Goal: Information Seeking & Learning: Learn about a topic

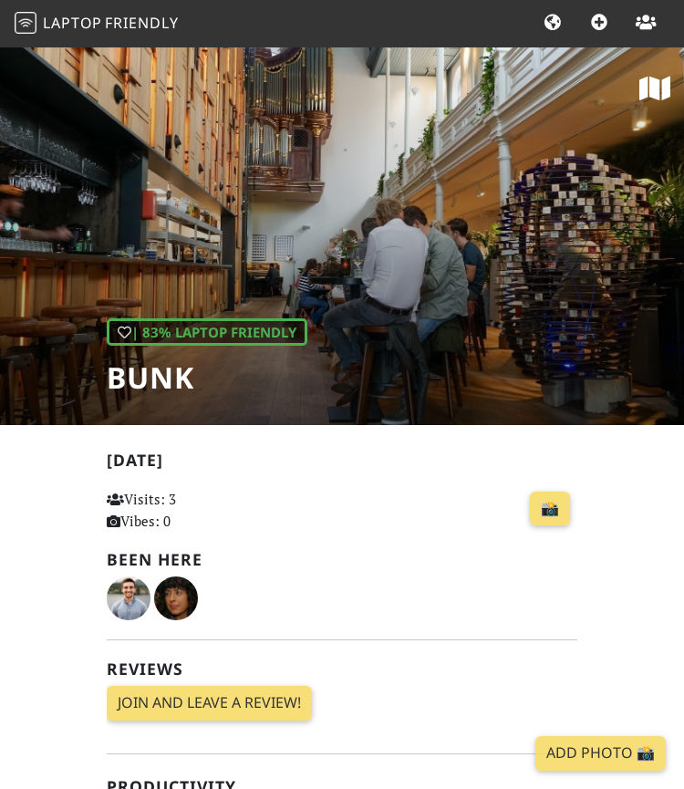
click at [77, 21] on span "Laptop" at bounding box center [72, 23] width 59 height 20
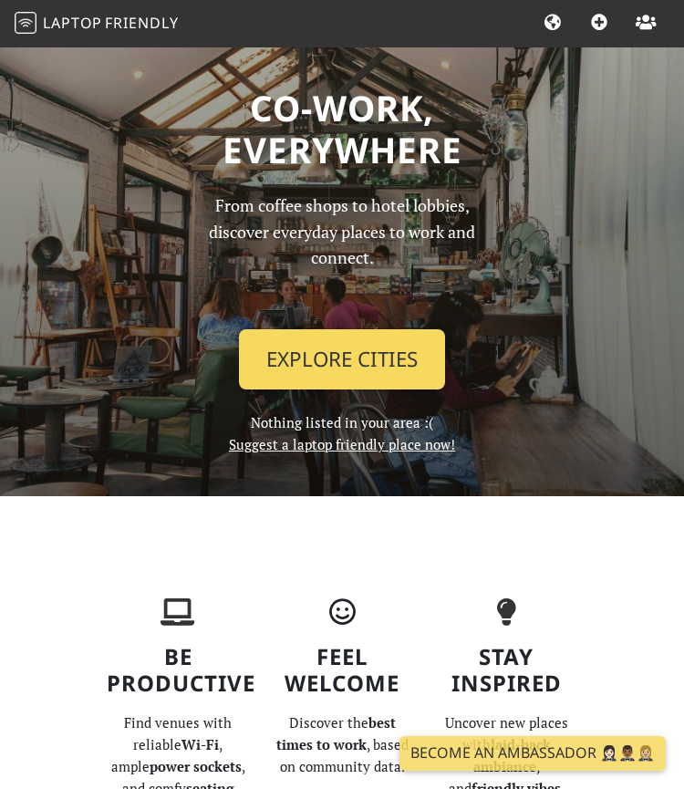
click at [397, 375] on link "Explore Cities" at bounding box center [342, 359] width 206 height 60
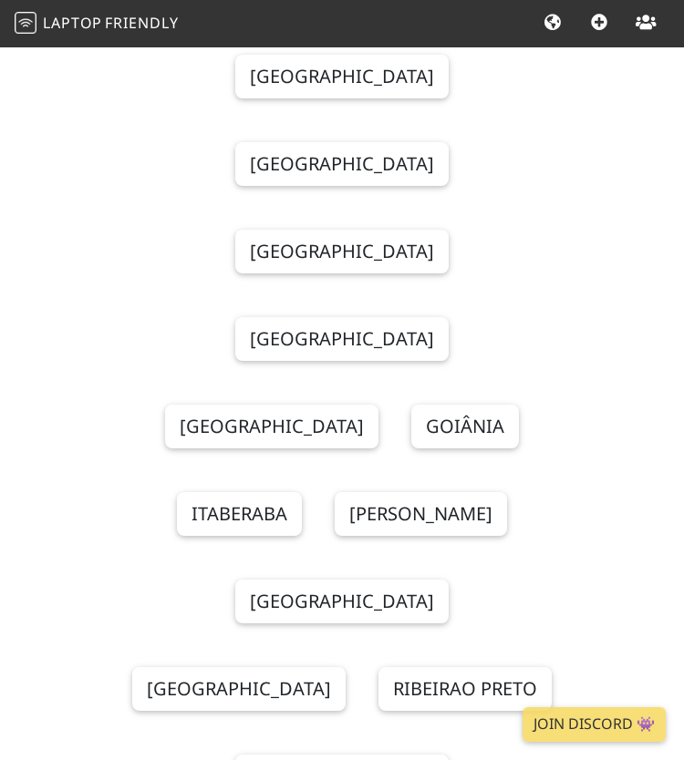
scroll to position [19048, 0]
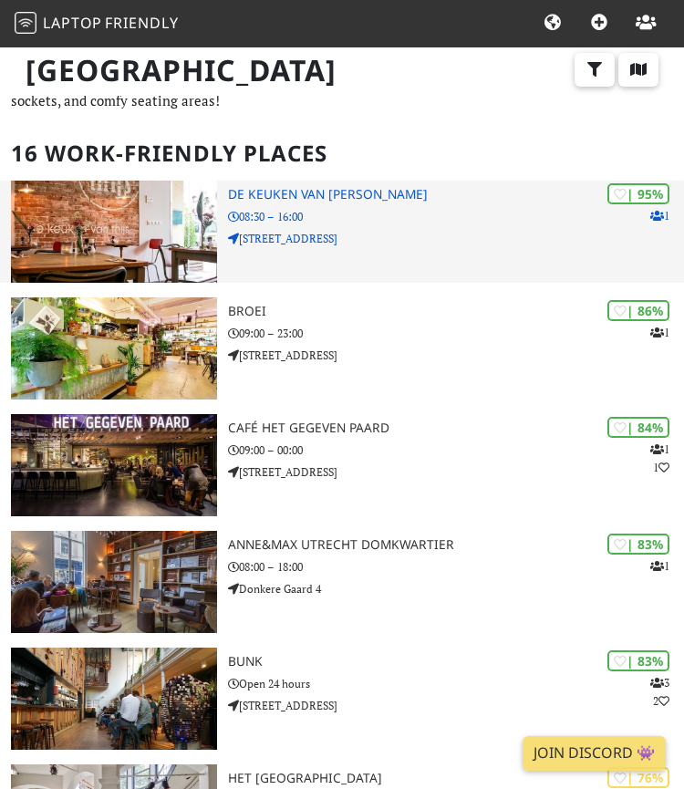
scroll to position [63, 0]
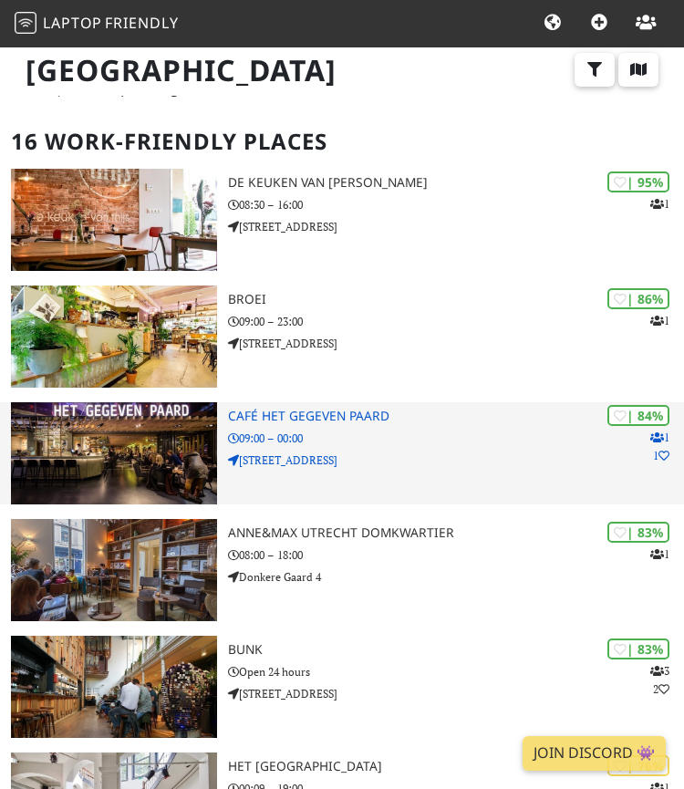
click at [130, 432] on img at bounding box center [114, 453] width 206 height 102
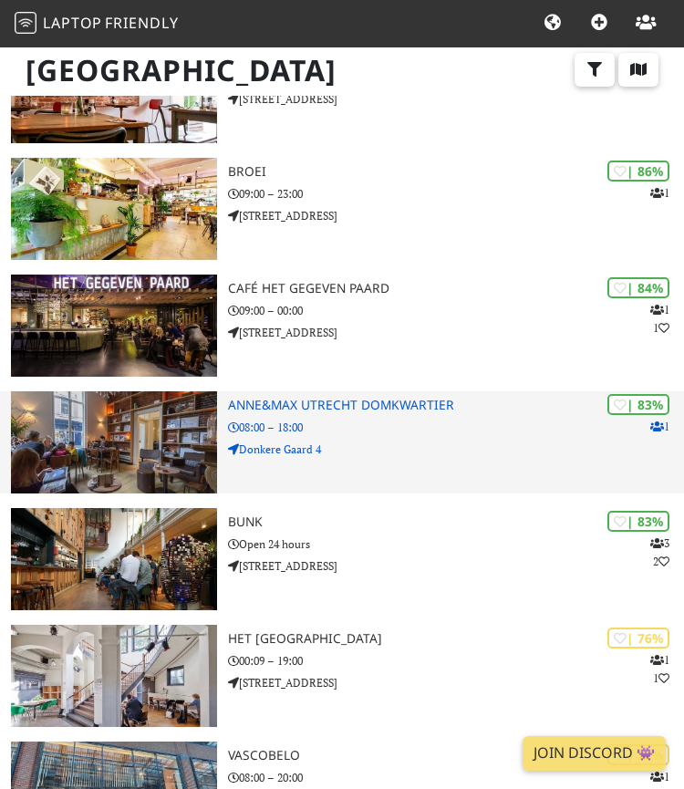
scroll to position [195, 0]
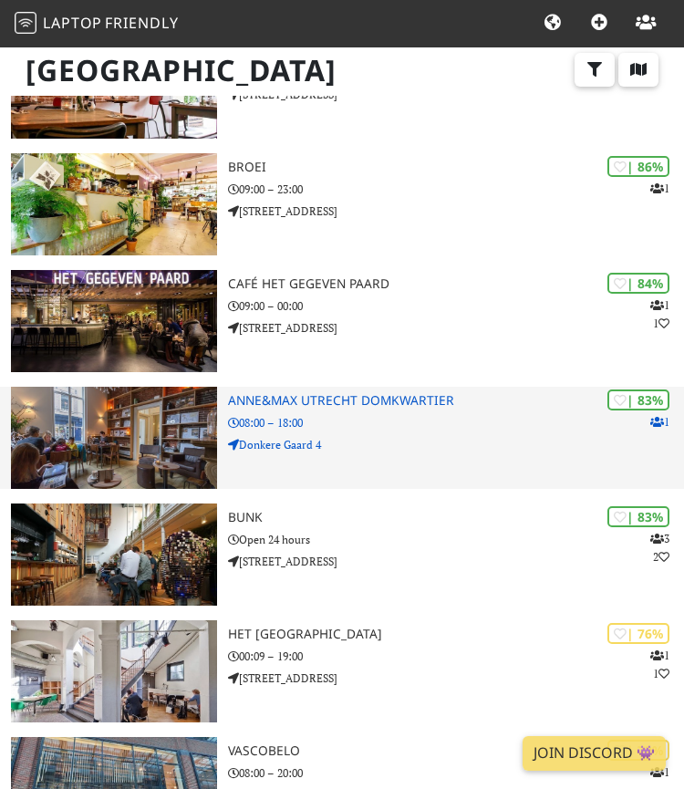
click at [303, 414] on p "08:00 – 18:00" at bounding box center [456, 422] width 456 height 17
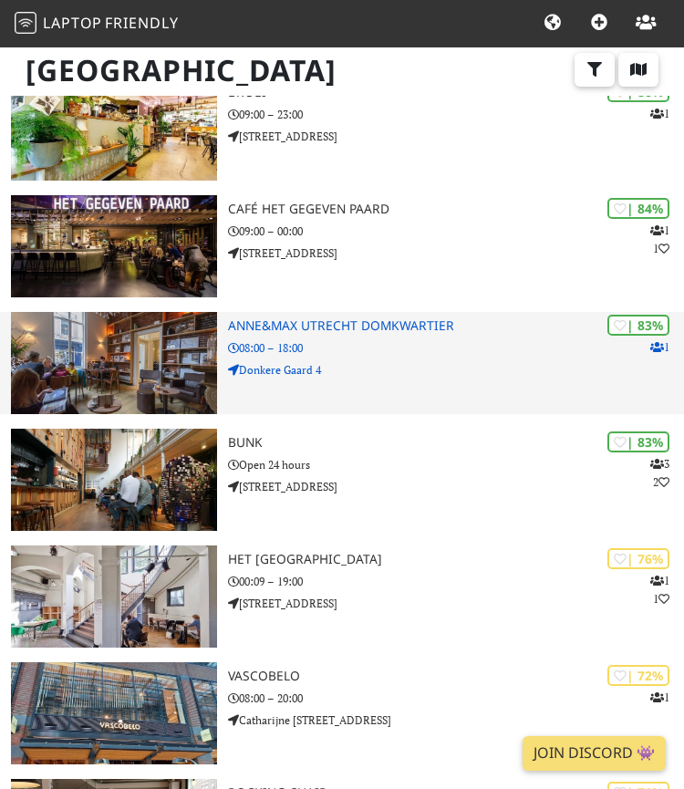
scroll to position [304, 0]
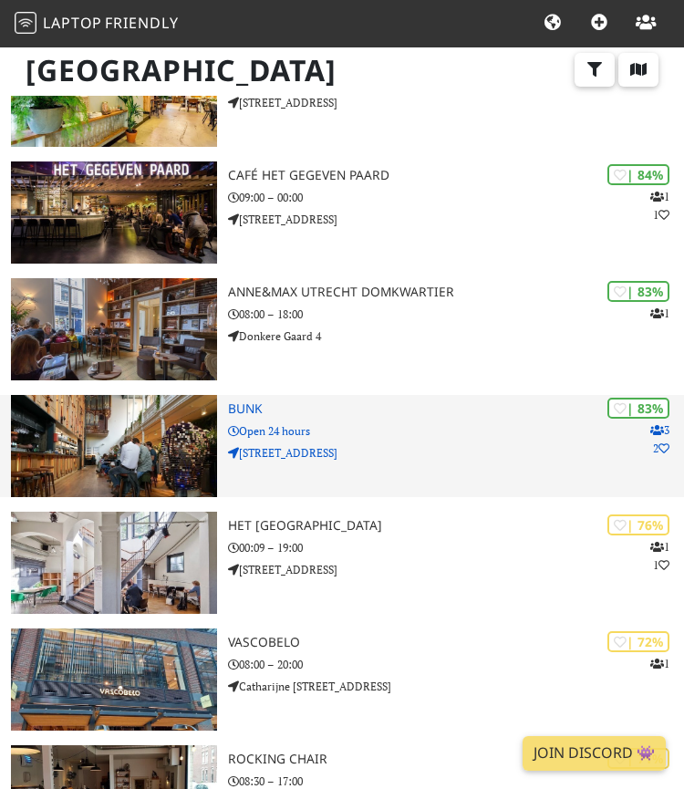
click at [241, 411] on h3 "BUNK" at bounding box center [456, 408] width 456 height 15
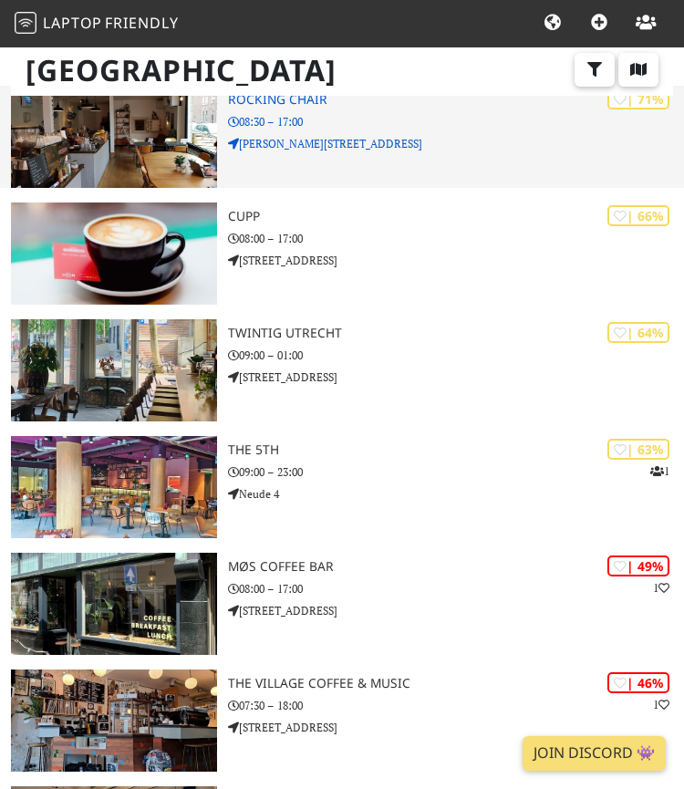
scroll to position [1068, 0]
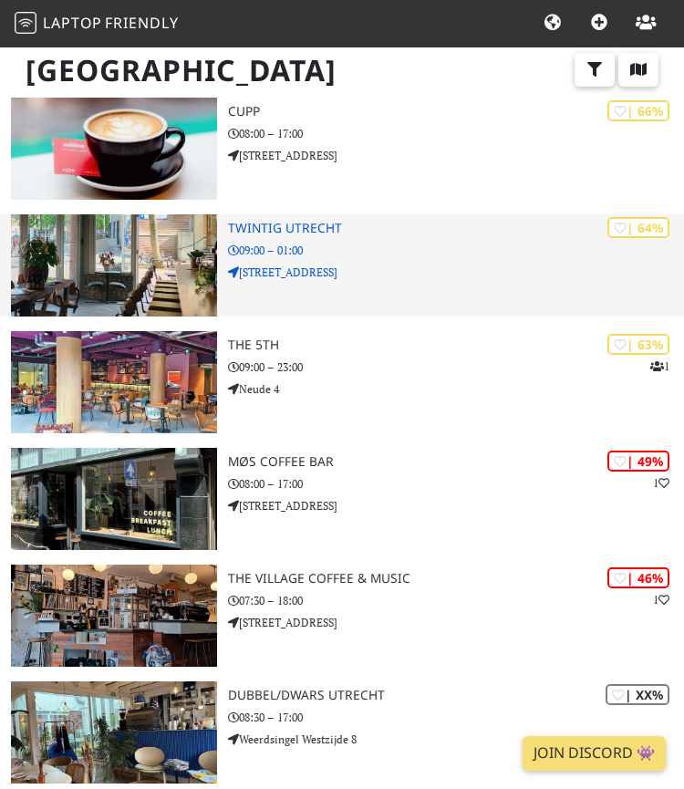
click at [137, 271] on img at bounding box center [114, 265] width 206 height 102
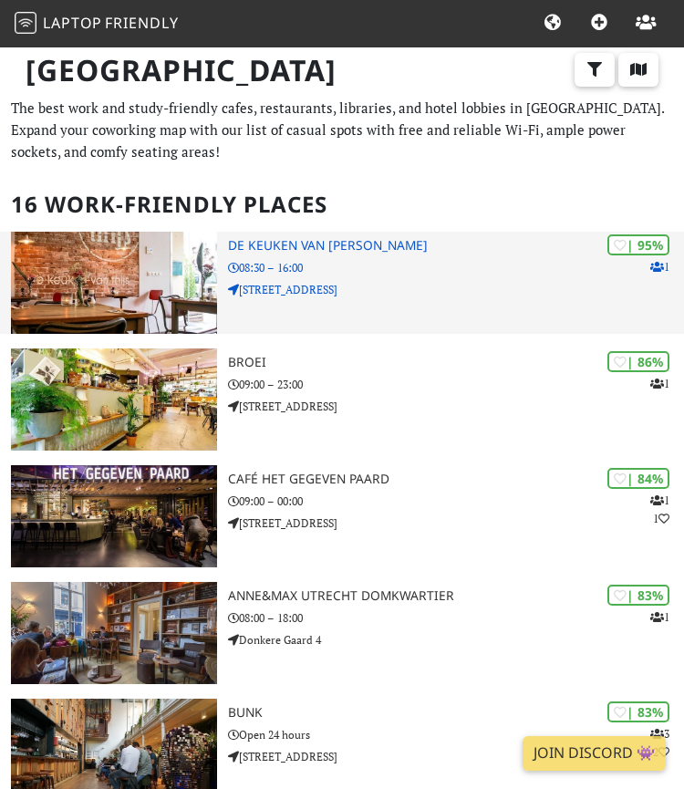
scroll to position [0, 0]
click at [260, 243] on h3 "De keuken van Thijs" at bounding box center [456, 245] width 456 height 15
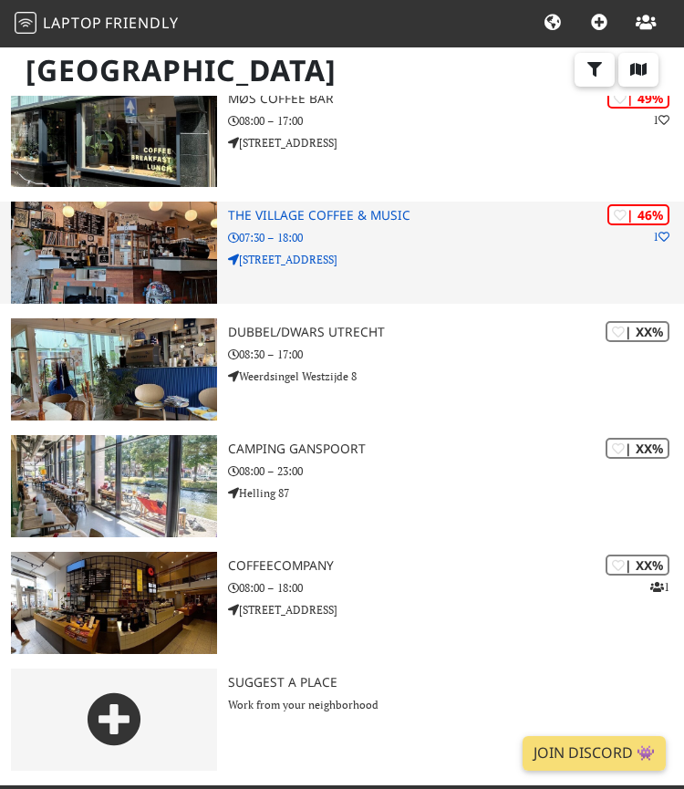
scroll to position [1443, 0]
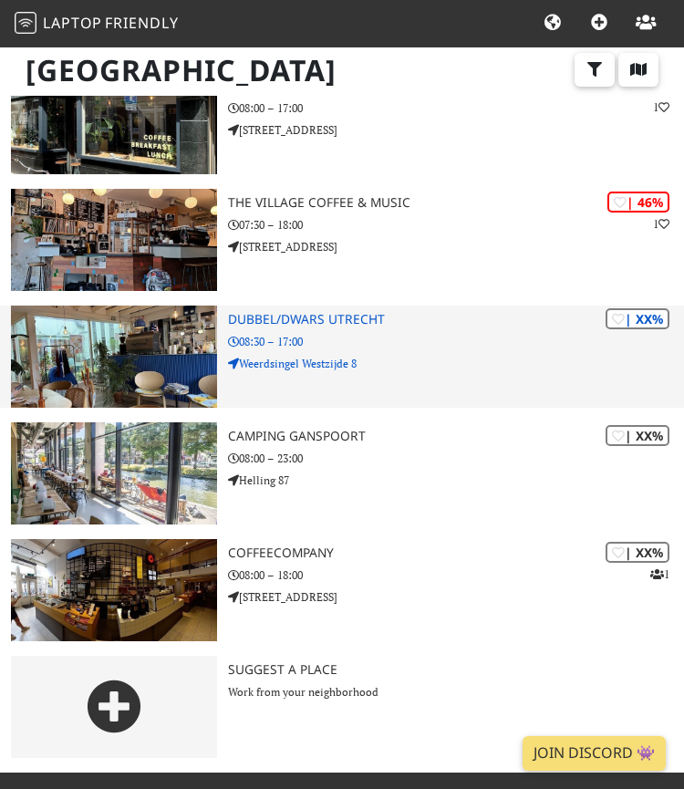
click at [109, 346] on img at bounding box center [114, 356] width 206 height 102
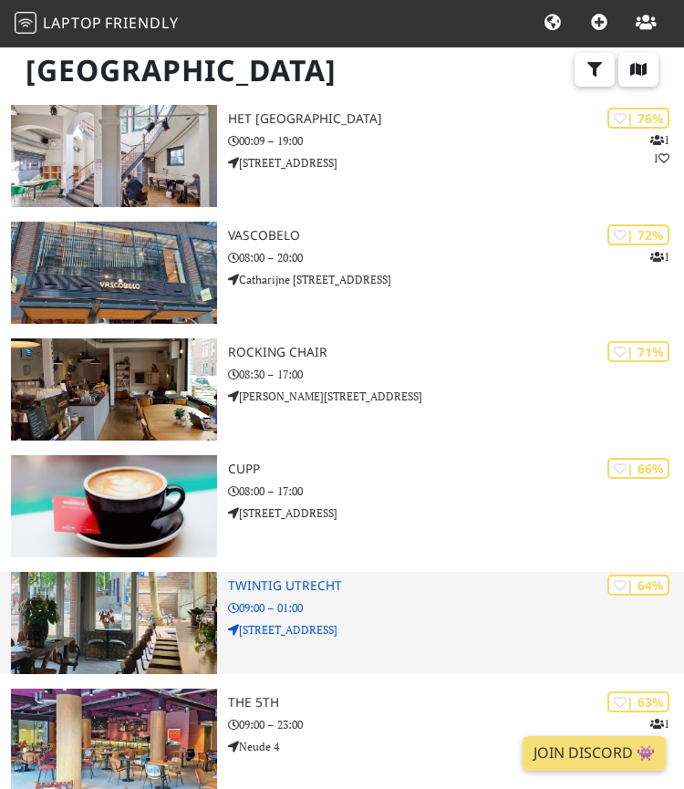
scroll to position [708, 0]
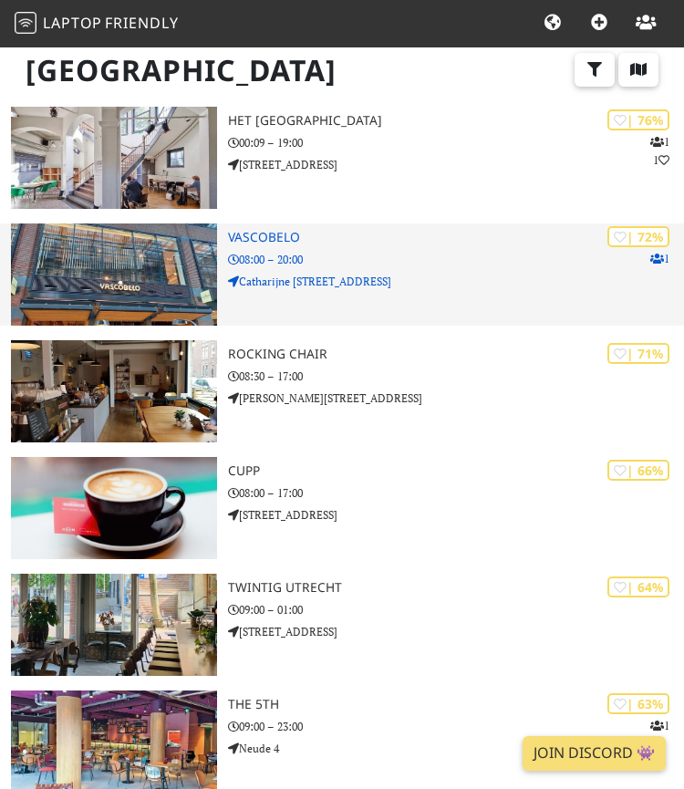
click at [143, 296] on img at bounding box center [114, 274] width 206 height 102
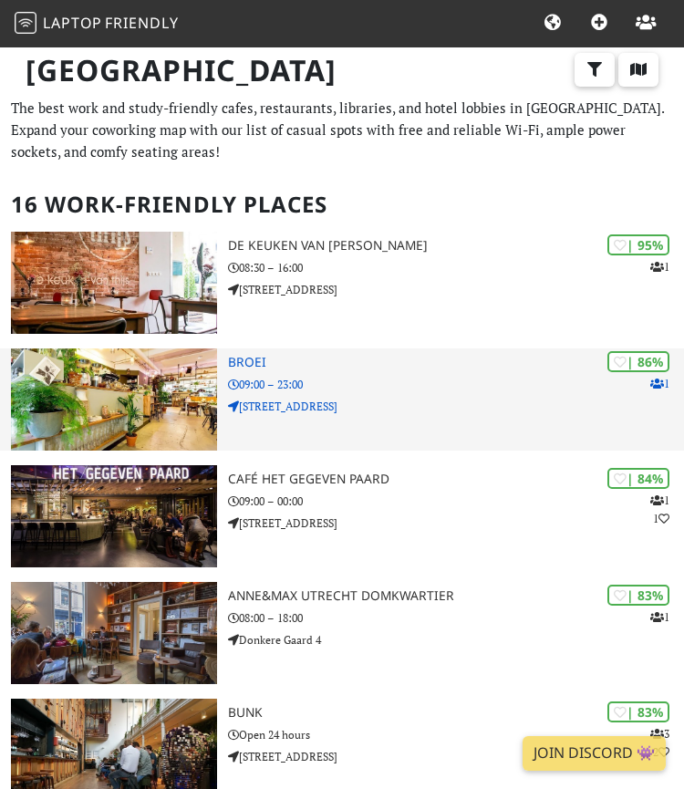
scroll to position [0, 0]
click at [159, 386] on img at bounding box center [114, 399] width 206 height 102
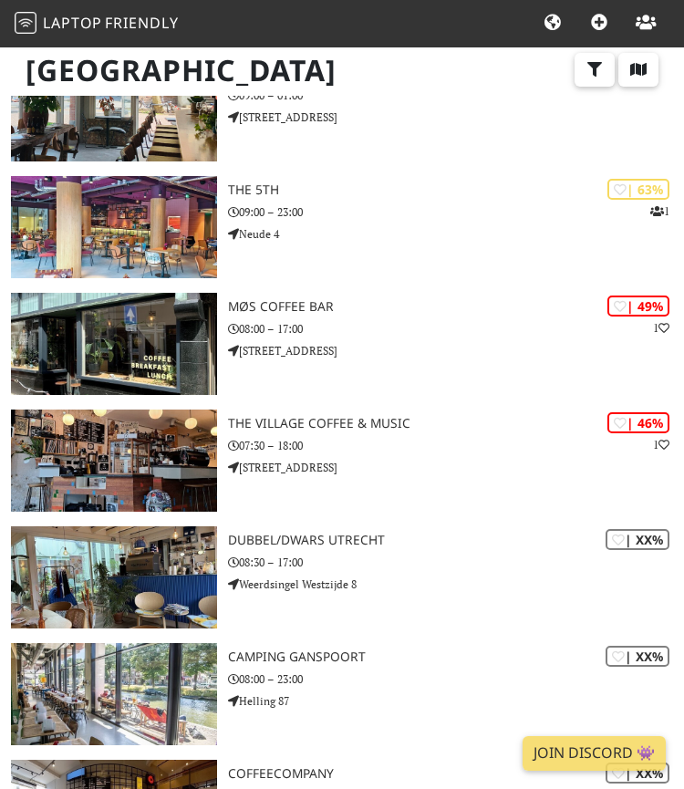
scroll to position [1215, 0]
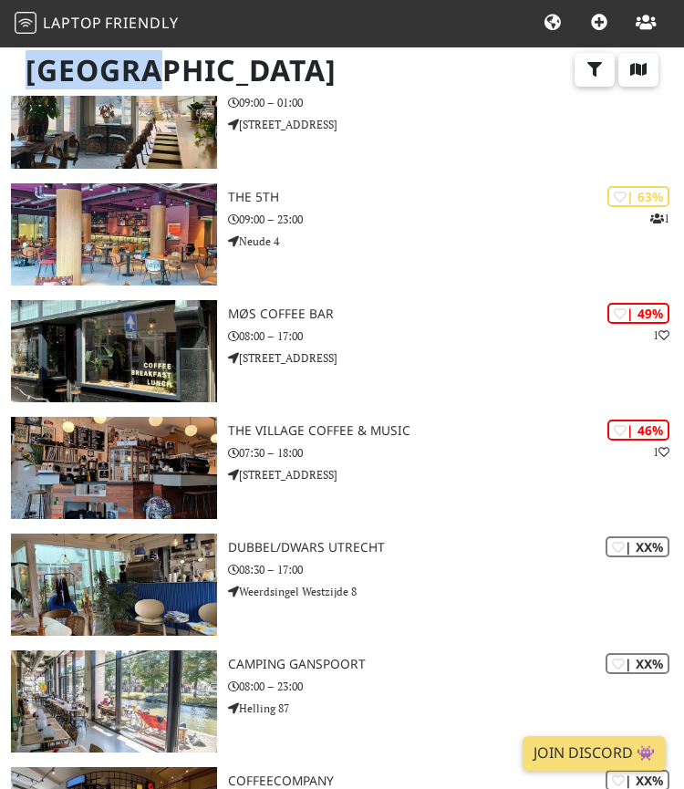
drag, startPoint x: 177, startPoint y: 78, endPoint x: 8, endPoint y: 72, distance: 168.8
click at [8, 72] on div "Utrecht" at bounding box center [342, 82] width 684 height 72
drag, startPoint x: 15, startPoint y: 71, endPoint x: 239, endPoint y: 76, distance: 223.4
click at [240, 76] on h1 "Utrecht" at bounding box center [342, 71] width 662 height 50
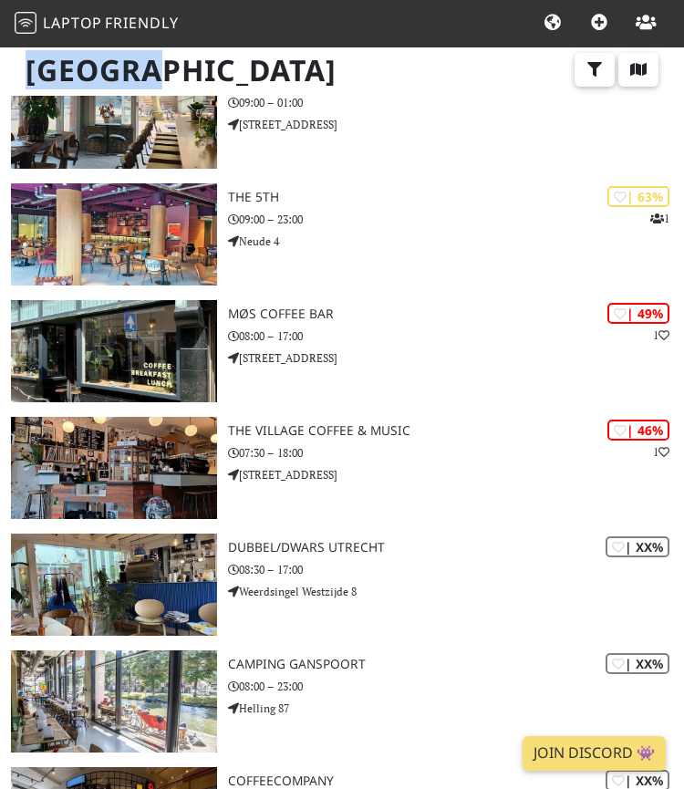
click at [239, 76] on h1 "Utrecht" at bounding box center [342, 71] width 662 height 50
drag, startPoint x: 239, startPoint y: 76, endPoint x: 27, endPoint y: 73, distance: 211.5
click at [27, 73] on h1 "Utrecht" at bounding box center [342, 71] width 662 height 50
drag, startPoint x: 27, startPoint y: 73, endPoint x: 285, endPoint y: 77, distance: 258.0
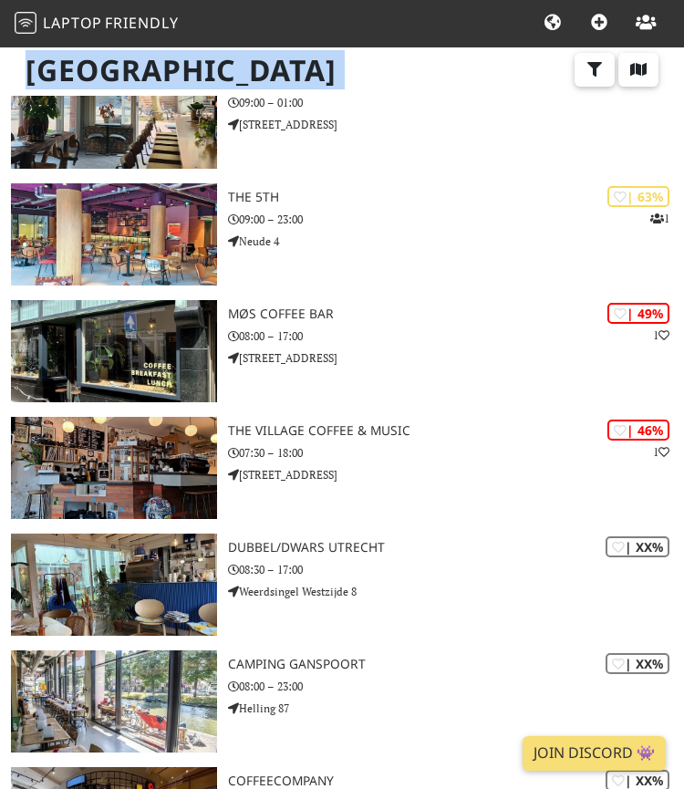
click at [285, 77] on h1 "Utrecht" at bounding box center [342, 71] width 662 height 50
drag, startPoint x: 285, startPoint y: 77, endPoint x: 10, endPoint y: 77, distance: 275.3
click at [10, 77] on div "Utrecht" at bounding box center [342, 82] width 684 height 72
click at [19, 77] on h1 "Utrecht" at bounding box center [342, 71] width 662 height 50
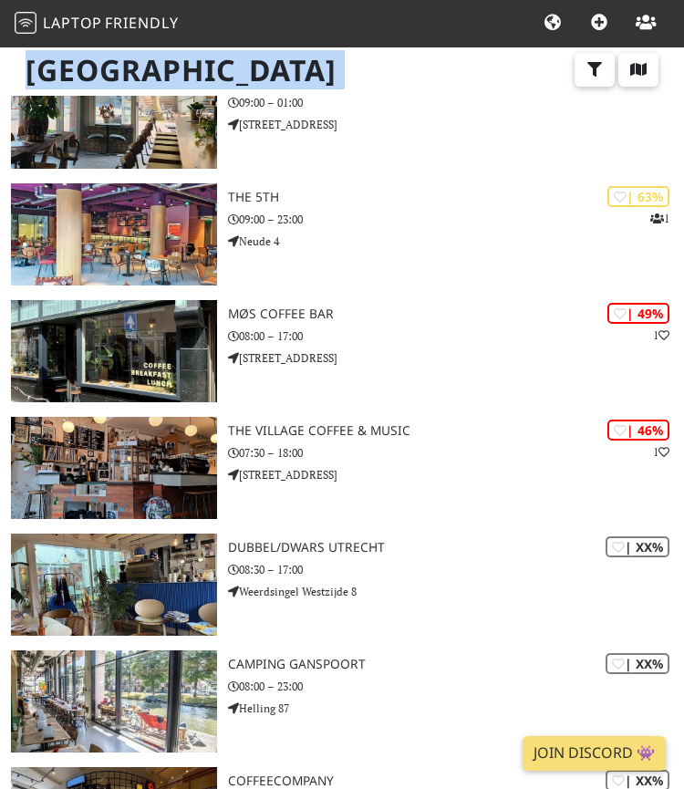
drag, startPoint x: 12, startPoint y: 77, endPoint x: 365, endPoint y: 86, distance: 352.9
click at [365, 86] on h1 "Utrecht" at bounding box center [342, 71] width 662 height 50
click at [343, 74] on h1 "Utrecht" at bounding box center [342, 71] width 662 height 50
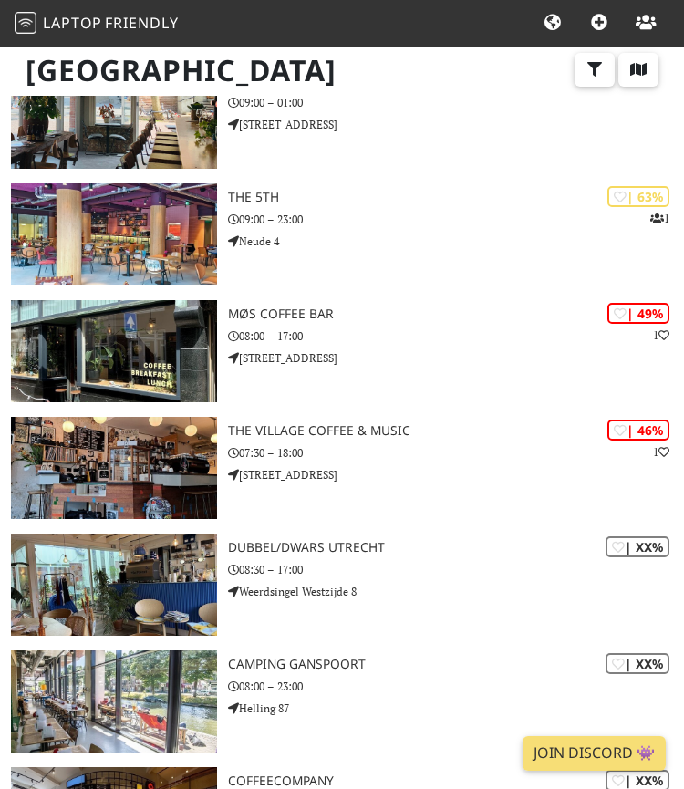
click at [85, 75] on h1 "Utrecht" at bounding box center [342, 71] width 662 height 50
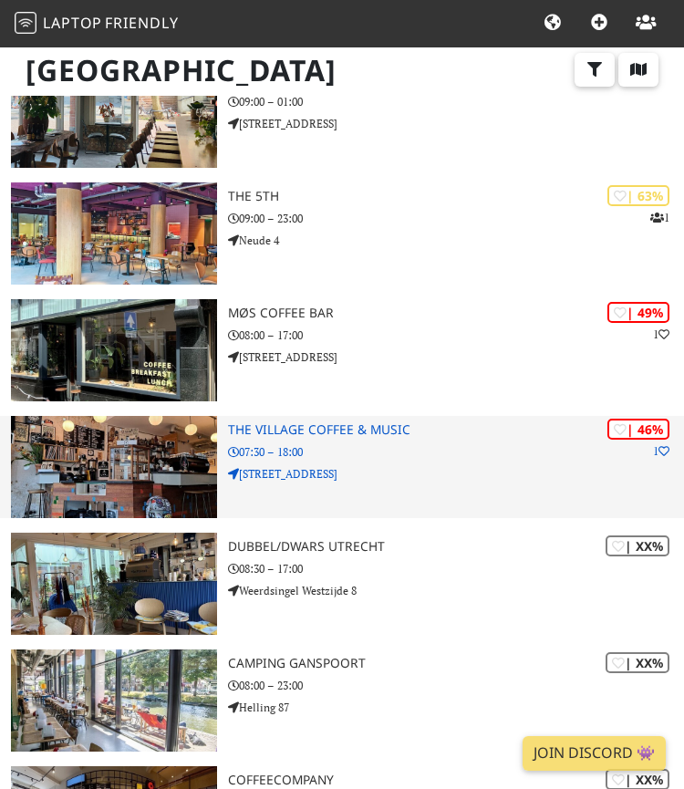
scroll to position [1232, 0]
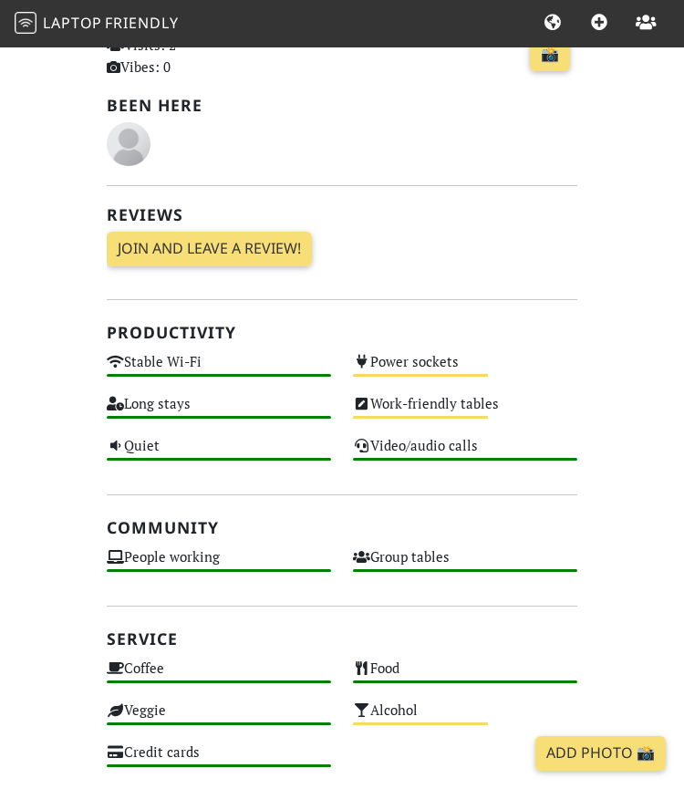
scroll to position [663, 0]
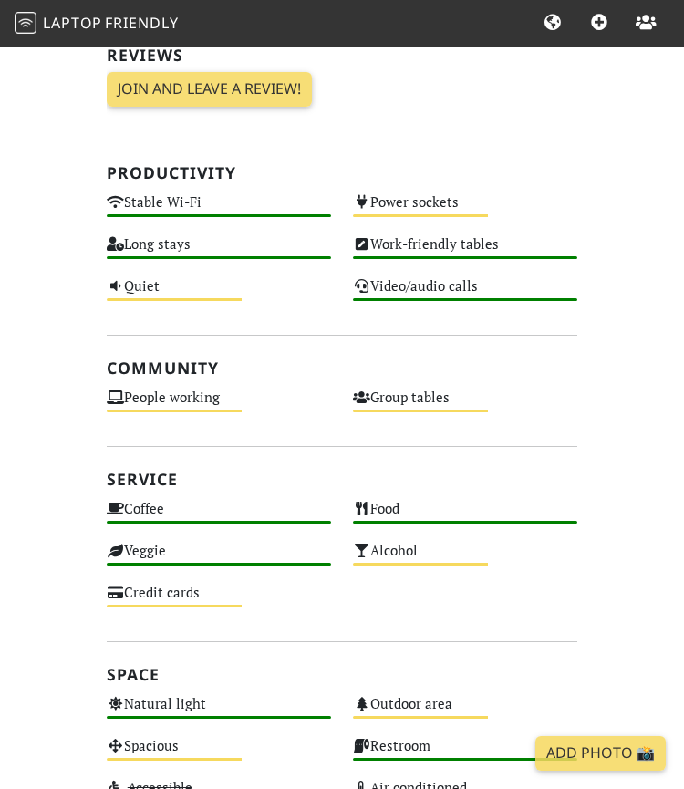
scroll to position [712, 0]
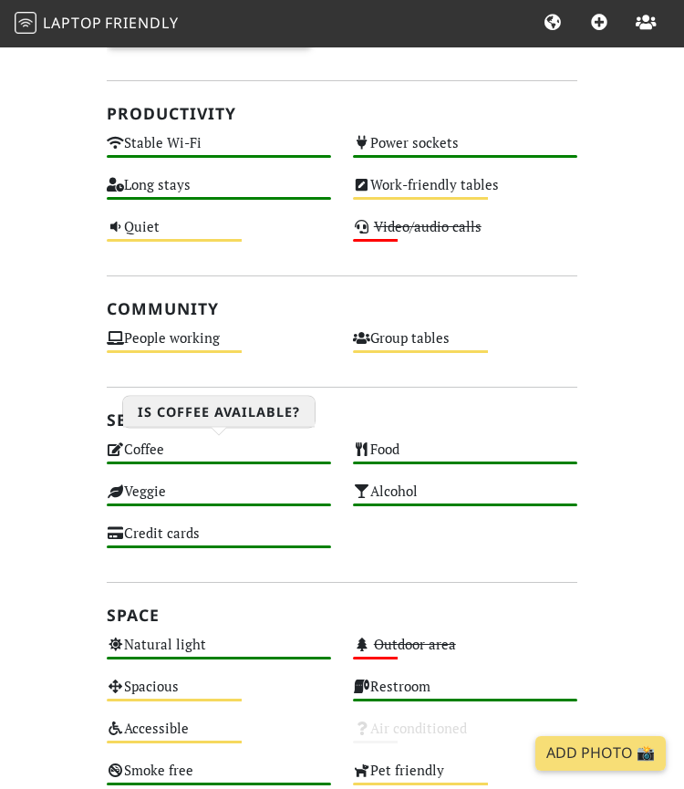
scroll to position [664, 0]
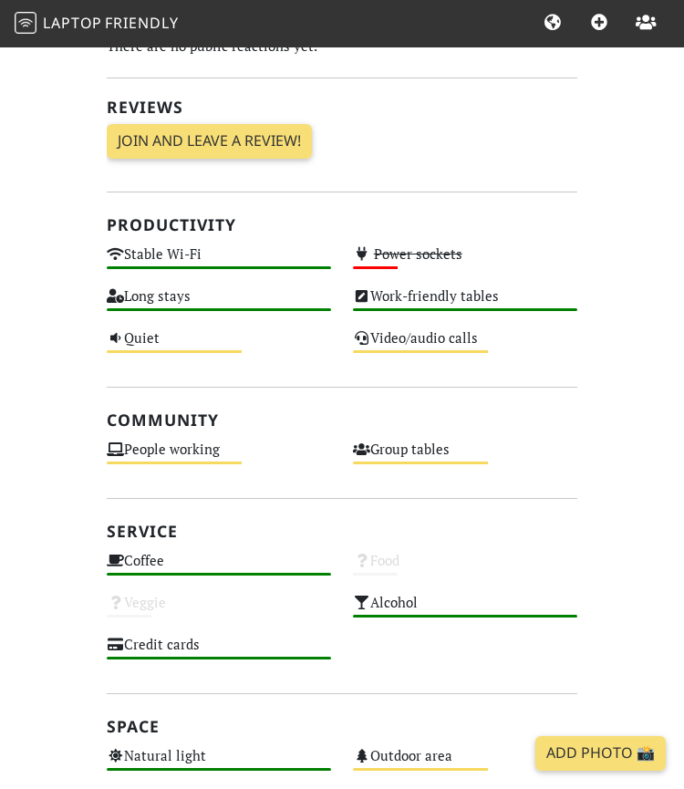
scroll to position [668, 0]
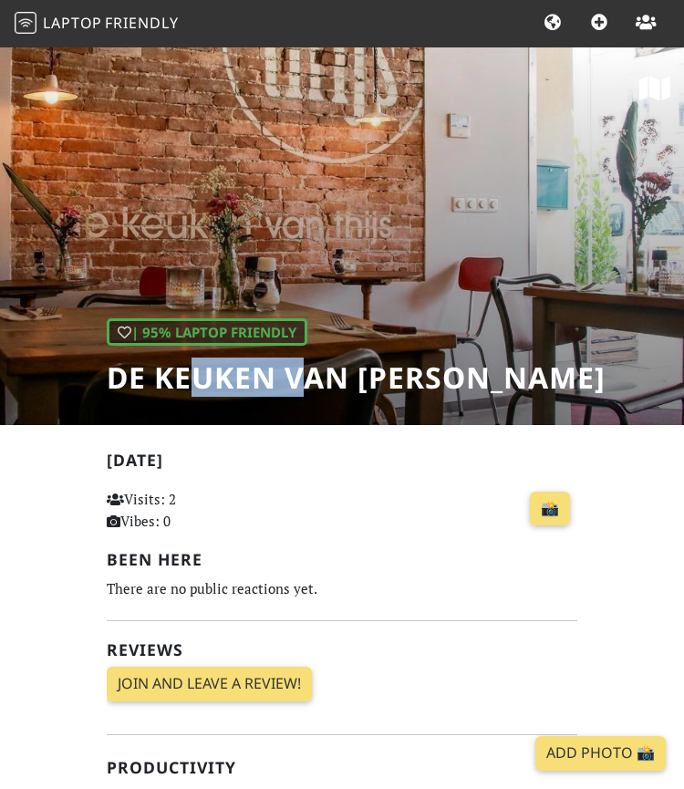
drag, startPoint x: 200, startPoint y: 379, endPoint x: 310, endPoint y: 379, distance: 110.3
click at [310, 379] on h1 "De keuken van Thijs" at bounding box center [356, 377] width 499 height 35
click at [313, 380] on h1 "De keuken van Thijs" at bounding box center [356, 377] width 499 height 35
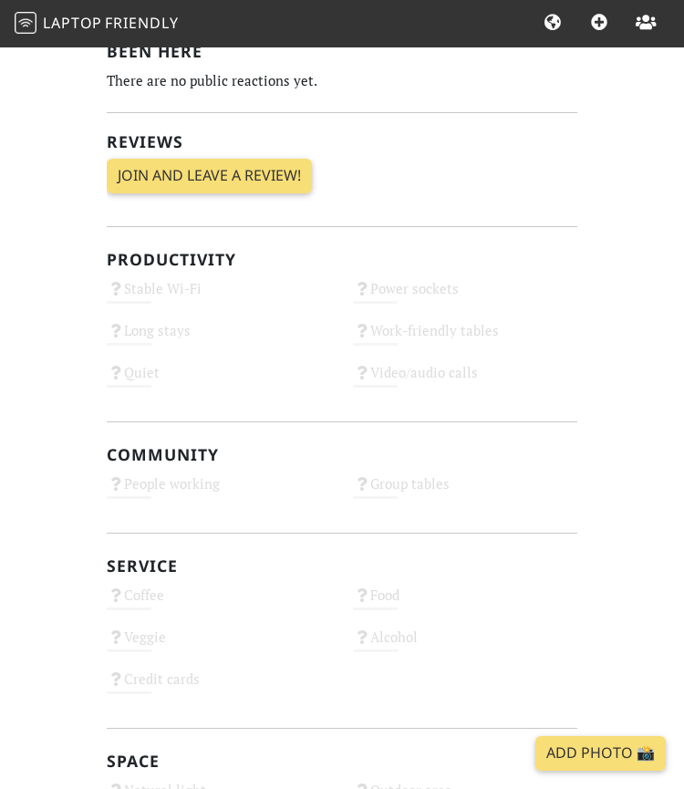
scroll to position [603, 0]
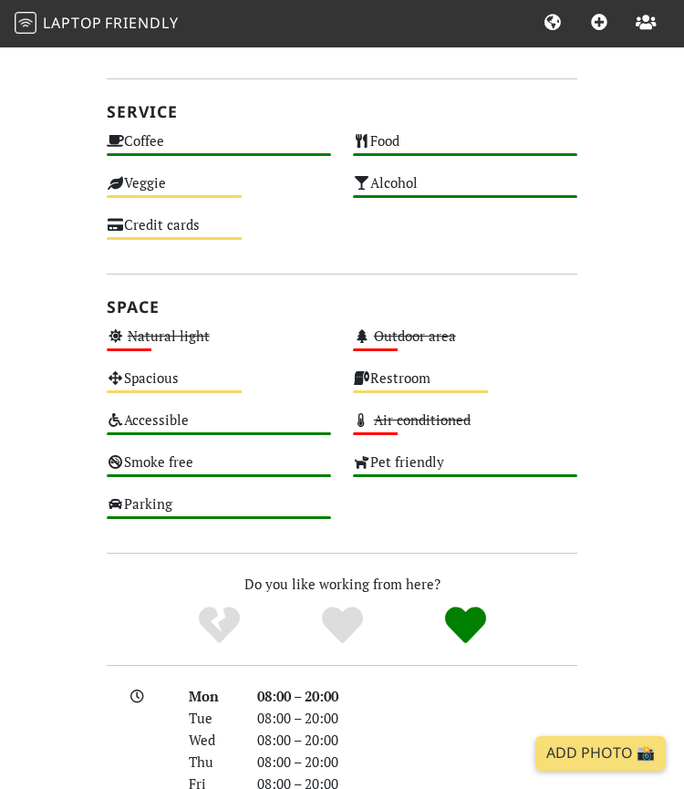
scroll to position [972, 0]
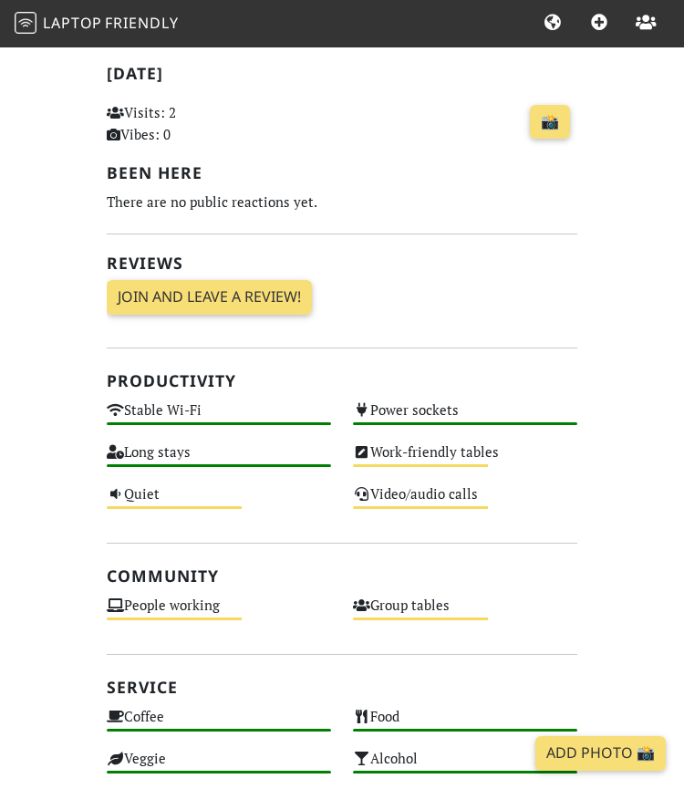
scroll to position [637, 0]
